Goal: Complete application form: Complete application form

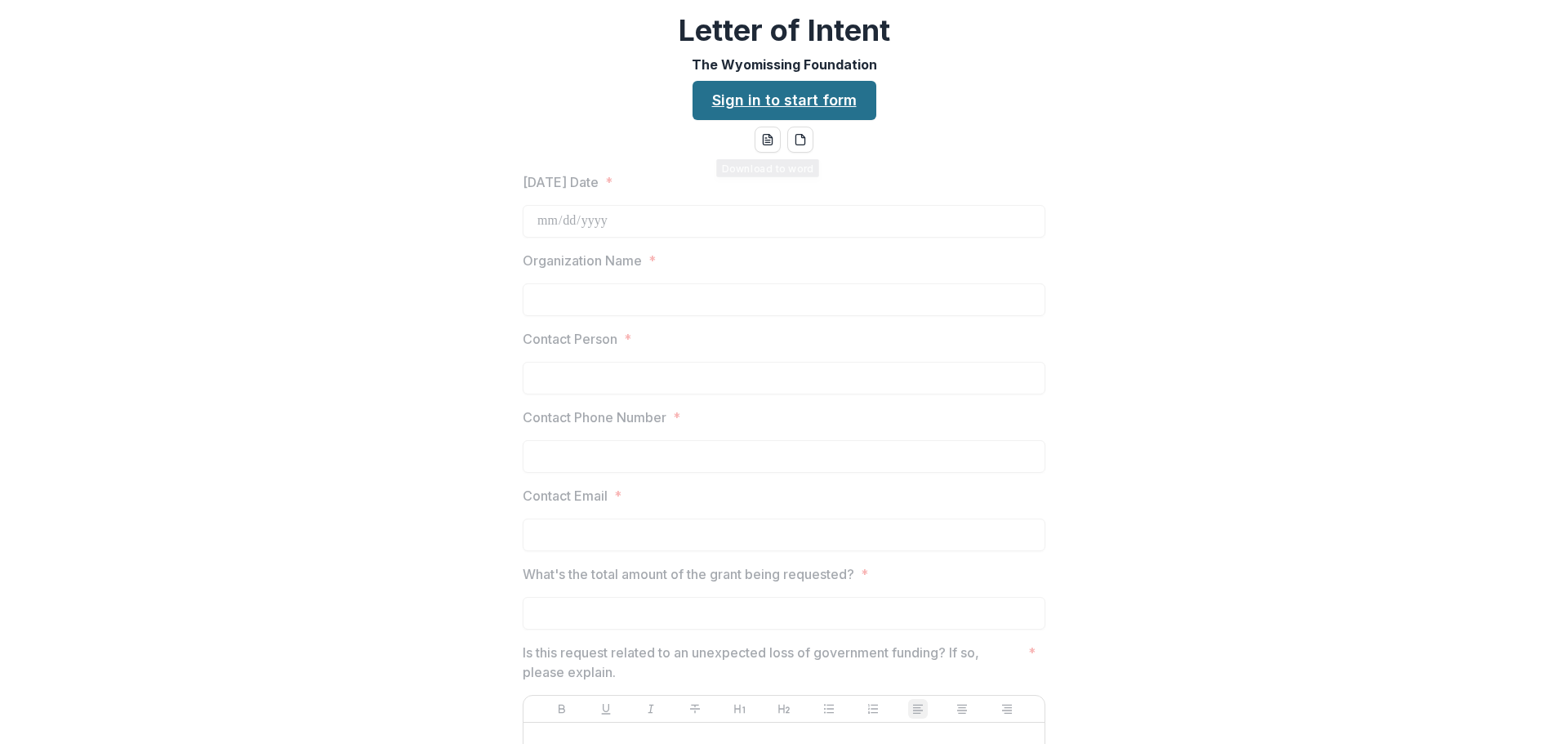
click at [793, 95] on link "Sign in to start form" at bounding box center [784, 100] width 184 height 39
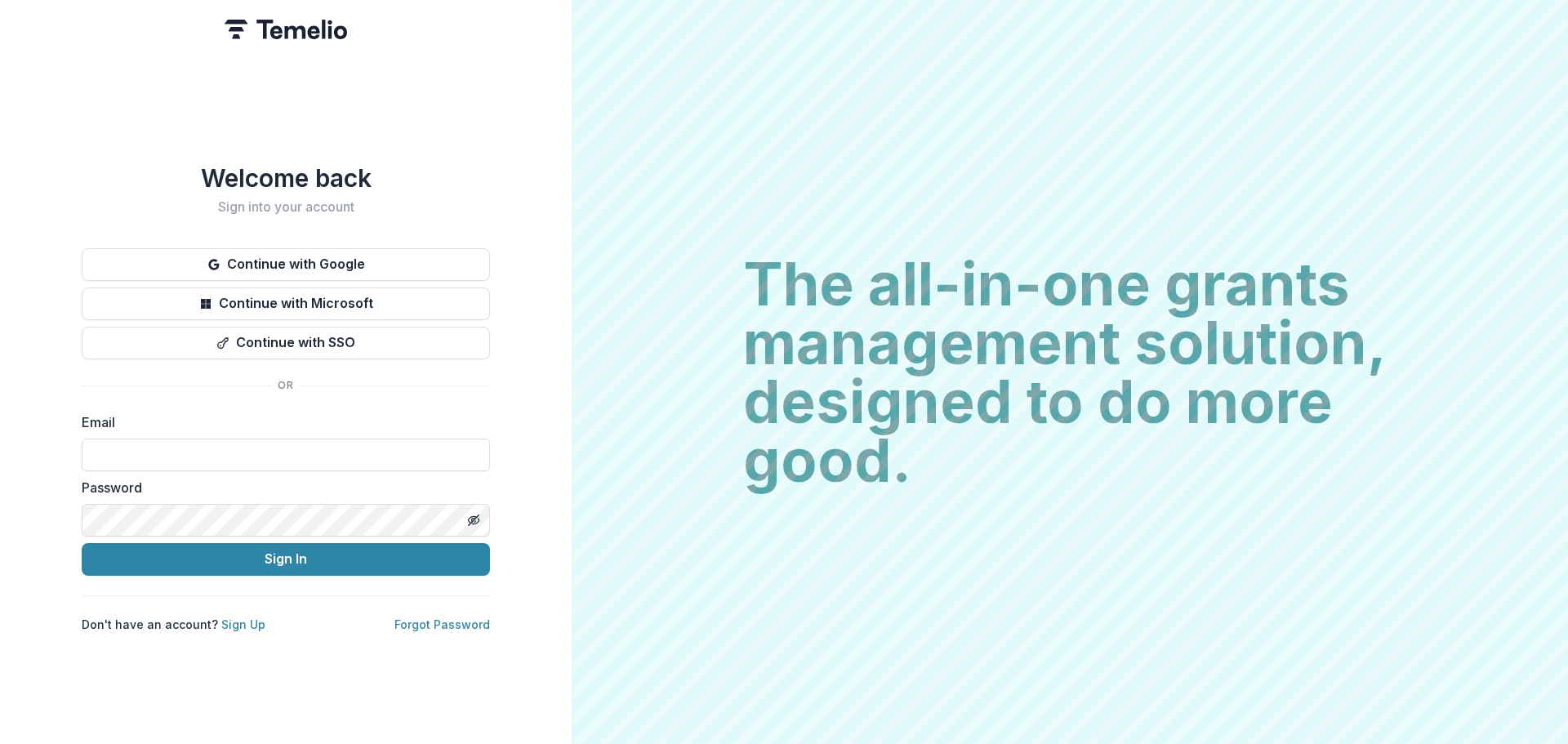
click at [204, 439] on input at bounding box center [286, 454] width 408 height 32
type input "**********"
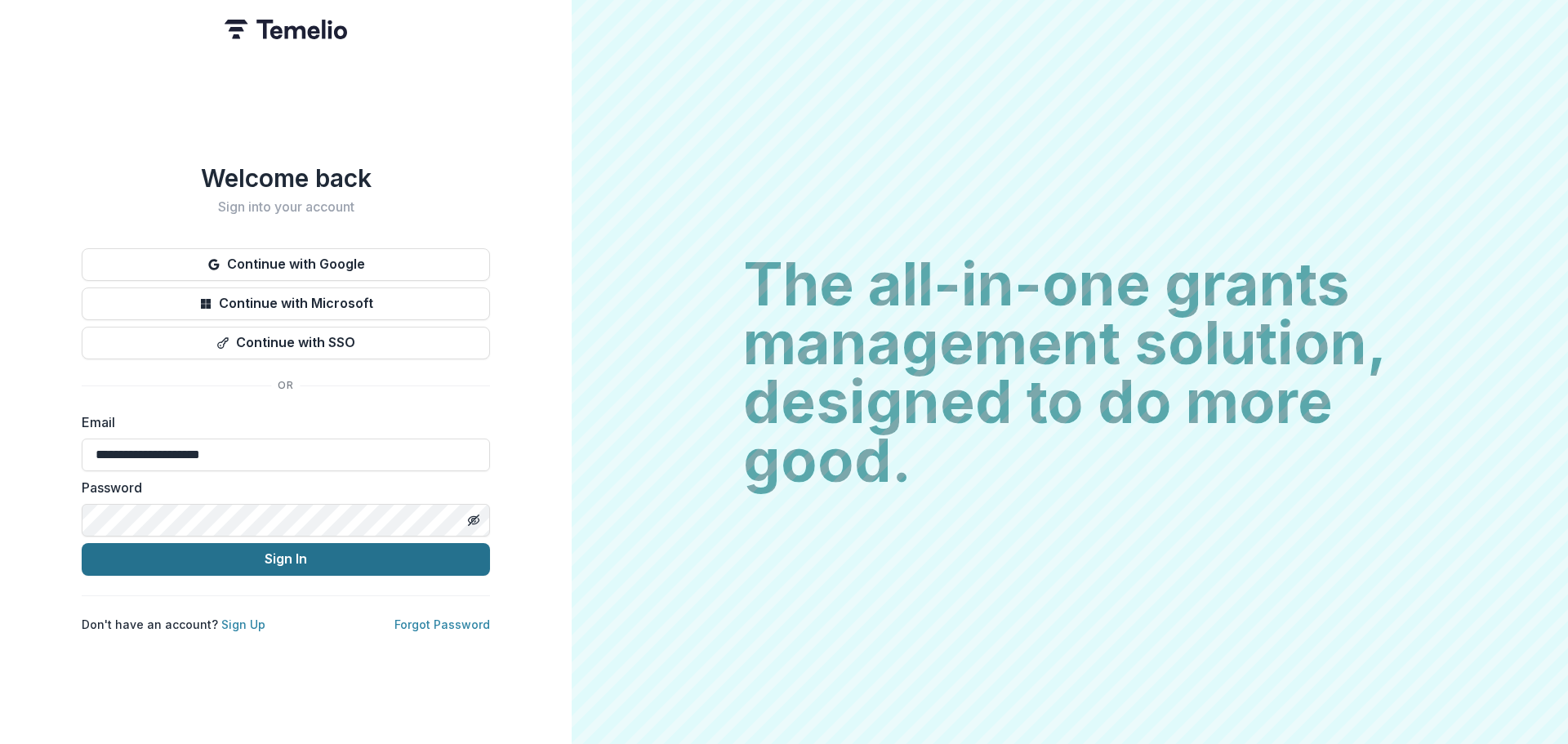
click at [257, 545] on button "Sign In" at bounding box center [286, 559] width 408 height 32
